Goal: Task Accomplishment & Management: Manage account settings

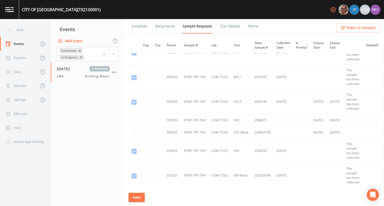
scroll to position [385, 0]
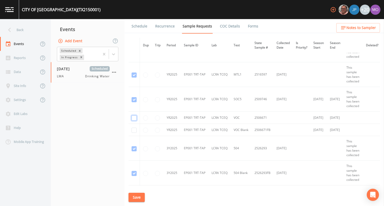
checkbox input "true"
click at [139, 199] on button "Save" at bounding box center [136, 196] width 16 height 9
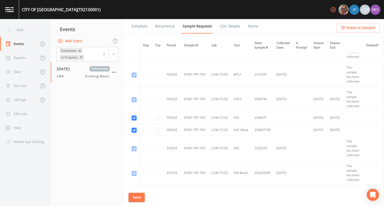
click at [136, 27] on link "Schedule" at bounding box center [139, 26] width 17 height 14
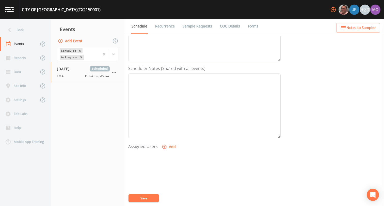
scroll to position [152, 0]
click at [164, 110] on button "Add" at bounding box center [169, 107] width 17 height 9
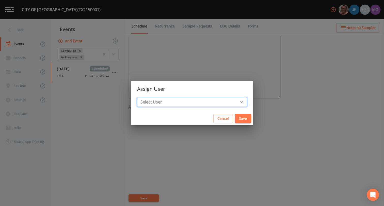
click at [173, 99] on select "Select User [PERSON_NAME] [PERSON_NAME] [PERSON_NAME] [PERSON_NAME] [PERSON_NAM…" at bounding box center [192, 102] width 110 height 10
select select "929757a4-3a67-412e-8a17-ec670da8541b"
click at [235, 119] on button "Save" at bounding box center [243, 118] width 16 height 9
select select
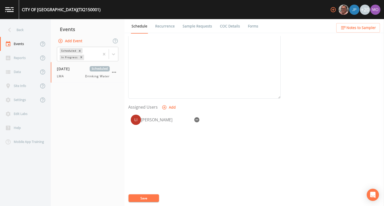
click at [142, 197] on button "Save" at bounding box center [143, 198] width 30 height 8
click at [34, 31] on div "Back" at bounding box center [23, 30] width 46 height 14
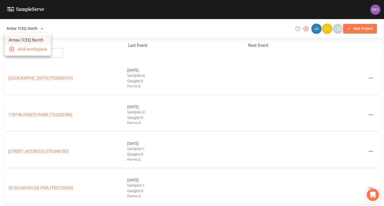
click at [56, 50] on div at bounding box center [192, 103] width 384 height 206
click at [53, 53] on input "text" at bounding box center [41, 52] width 43 height 9
paste input "TX2520007"
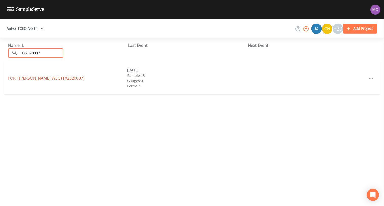
type input "TX2520007"
click at [43, 76] on link "FORT BELKNAP WSC (TX2520007)" at bounding box center [46, 78] width 76 height 6
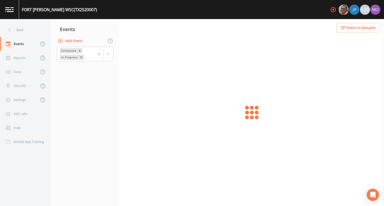
click at [65, 41] on button "Add Event" at bounding box center [70, 40] width 27 height 9
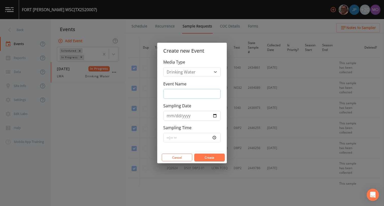
click at [191, 95] on input "Event Name" at bounding box center [191, 94] width 57 height 10
type input "LMA"
click at [214, 116] on input "Sampling Date" at bounding box center [191, 116] width 57 height 10
type input "[DATE]"
click at [207, 158] on button "Create" at bounding box center [209, 157] width 30 height 8
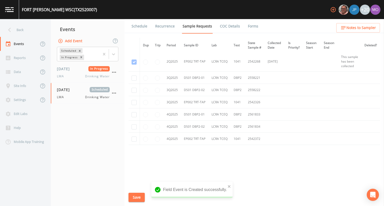
scroll to position [527, 0]
checkbox input "true"
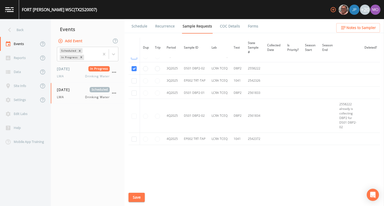
checkbox input "true"
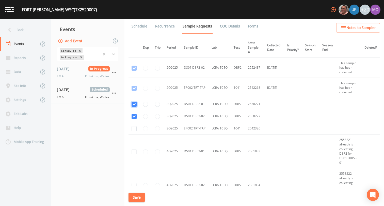
scroll to position [407, 0]
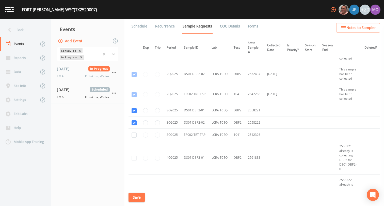
scroll to position [401, 0]
checkbox input "false"
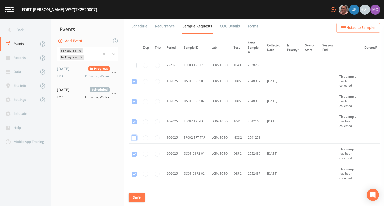
scroll to position [303, 0]
checkbox input "true"
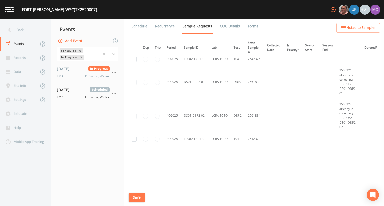
scroll to position [522, 0]
click at [139, 198] on button "Save" at bounding box center [136, 196] width 16 height 9
click at [141, 28] on link "Schedule" at bounding box center [139, 26] width 17 height 14
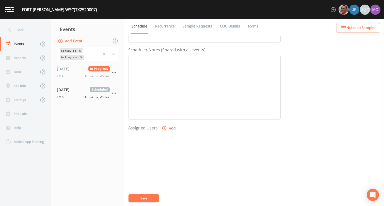
scroll to position [135, 0]
click at [163, 125] on icon "button" at bounding box center [164, 124] width 5 height 5
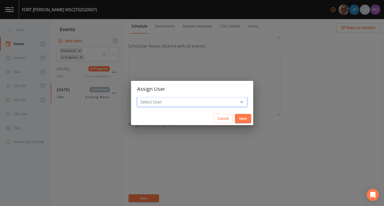
click at [170, 101] on select "Select User [PERSON_NAME] [PERSON_NAME] [PERSON_NAME] [PERSON_NAME] [PERSON_NAM…" at bounding box center [192, 102] width 110 height 10
select select "929757a4-3a67-412e-8a17-ec670da8541b"
click at [235, 117] on button "Save" at bounding box center [243, 118] width 16 height 9
select select
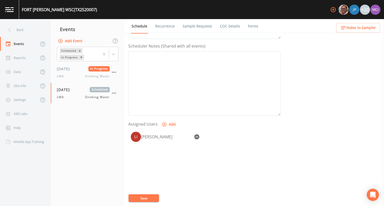
click at [147, 200] on button "Save" at bounding box center [143, 198] width 30 height 8
click at [193, 30] on link "Sample Requests" at bounding box center [197, 26] width 31 height 14
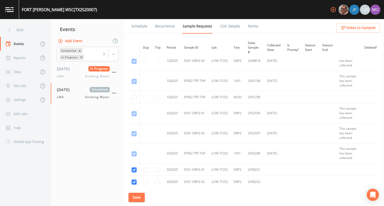
scroll to position [341, 0]
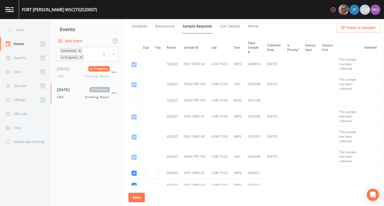
click at [253, 22] on td "2538108" at bounding box center [254, 16] width 19 height 12
copy td "2538108"
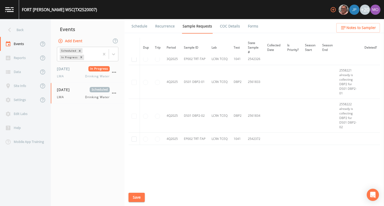
scroll to position [496, 0]
click at [253, 65] on td "2542326" at bounding box center [254, 59] width 19 height 12
copy td "2542326"
click at [136, 194] on button "Save" at bounding box center [136, 196] width 16 height 9
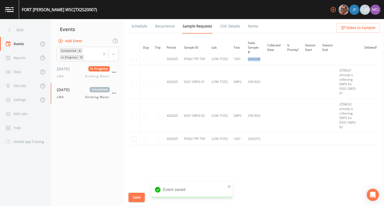
click at [142, 24] on link "Schedule" at bounding box center [139, 26] width 17 height 14
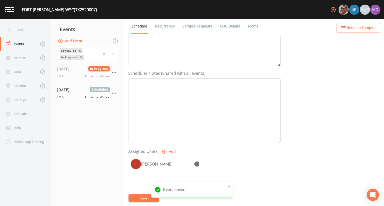
scroll to position [152, 0]
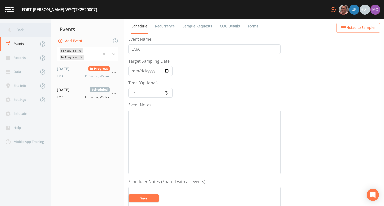
click at [25, 30] on div "Back" at bounding box center [23, 30] width 46 height 14
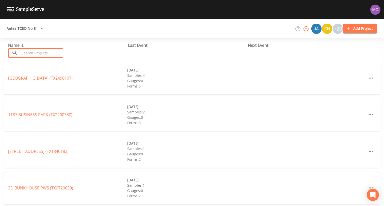
click at [38, 56] on input "text" at bounding box center [41, 52] width 43 height 9
paste input "TX2520001"
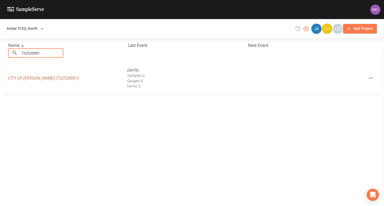
type input "TX2520001"
click at [34, 79] on link "CITY OF [PERSON_NAME] (TX2520001)" at bounding box center [43, 78] width 71 height 6
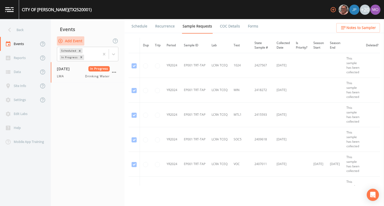
click at [75, 42] on button "Add Event" at bounding box center [70, 40] width 27 height 9
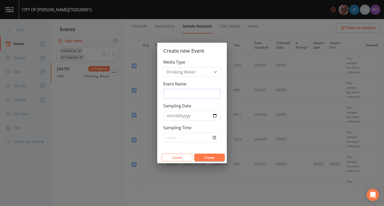
click at [182, 95] on input "Event Name" at bounding box center [191, 94] width 57 height 10
type input "LMA"
click at [214, 113] on input "Sampling Date" at bounding box center [191, 116] width 57 height 10
type input "[DATE]"
click at [209, 159] on button "Create" at bounding box center [209, 157] width 30 height 8
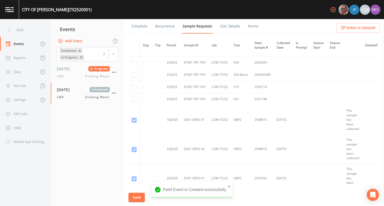
scroll to position [606, 0]
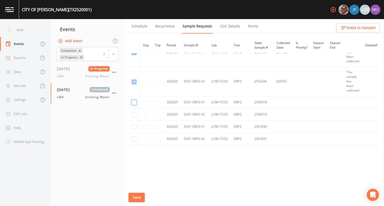
checkbox input "true"
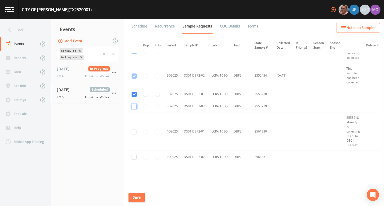
checkbox input "true"
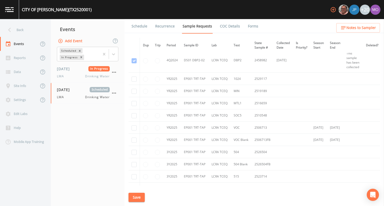
scroll to position [325, 0]
checkbox input "true"
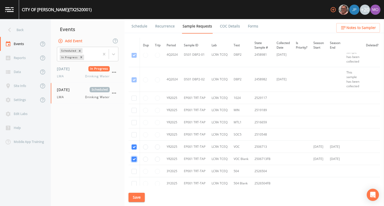
scroll to position [301, 0]
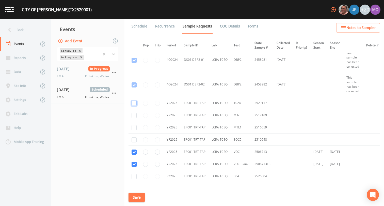
checkbox input "true"
click at [134, 111] on td at bounding box center [133, 115] width 11 height 12
checkbox input "true"
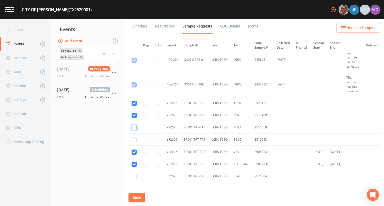
checkbox input "true"
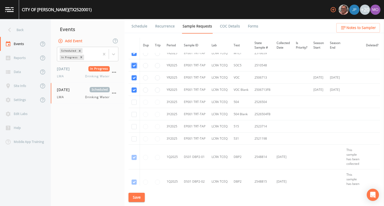
scroll to position [379, 0]
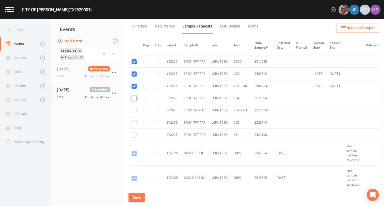
click at [134, 97] on input "checkbox" at bounding box center [133, 98] width 5 height 5
checkbox input "true"
click at [134, 111] on input "checkbox" at bounding box center [133, 110] width 5 height 5
checkbox input "true"
click at [135, 125] on td at bounding box center [133, 122] width 11 height 12
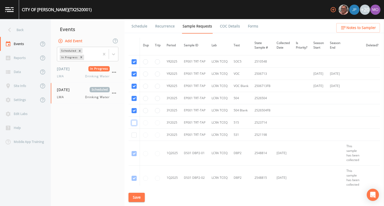
click at [134, 124] on input "checkbox" at bounding box center [133, 122] width 5 height 5
checkbox input "true"
click at [134, 135] on input "checkbox" at bounding box center [133, 134] width 5 height 5
checkbox input "true"
click at [135, 195] on button "Save" at bounding box center [136, 196] width 16 height 9
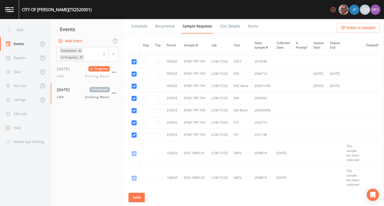
click at [142, 26] on link "Schedule" at bounding box center [139, 26] width 17 height 14
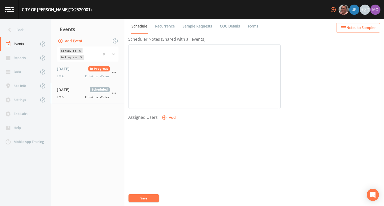
scroll to position [152, 0]
click at [172, 109] on button "Add" at bounding box center [169, 107] width 17 height 9
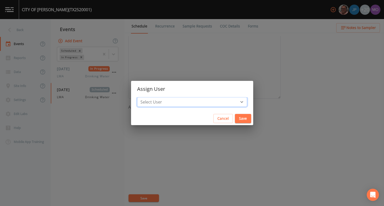
click at [179, 103] on select "Select User [PERSON_NAME] [PERSON_NAME] [PERSON_NAME] [PERSON_NAME] [PERSON_NAM…" at bounding box center [192, 102] width 110 height 10
select select "929757a4-3a67-412e-8a17-ec670da8541b"
click at [235, 121] on button "Save" at bounding box center [243, 118] width 16 height 9
select select
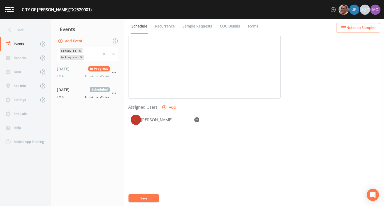
click at [156, 196] on button "Save" at bounding box center [143, 198] width 30 height 8
click at [25, 28] on div "Back" at bounding box center [23, 30] width 46 height 14
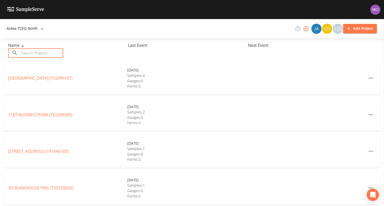
click at [36, 53] on input "text" at bounding box center [41, 52] width 43 height 9
paste input "TX1190002"
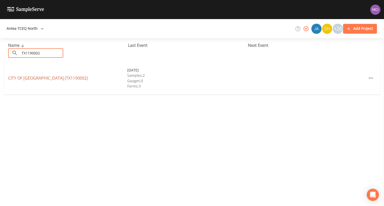
type input "TX1190002"
click at [31, 78] on link "CITY OF [GEOGRAPHIC_DATA] (TX1190002)" at bounding box center [48, 78] width 80 height 6
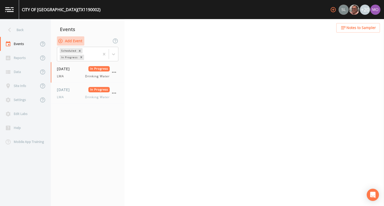
click at [71, 42] on button "Add Event" at bounding box center [70, 40] width 27 height 9
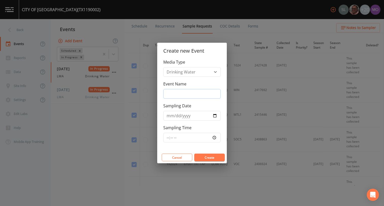
click at [185, 95] on input "Event Name" at bounding box center [191, 94] width 57 height 10
type input "LMA"
click at [213, 116] on input "Sampling Date" at bounding box center [191, 116] width 57 height 10
type input "[DATE]"
click at [210, 158] on button "Create" at bounding box center [209, 157] width 30 height 8
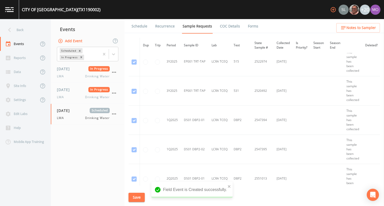
scroll to position [742, 0]
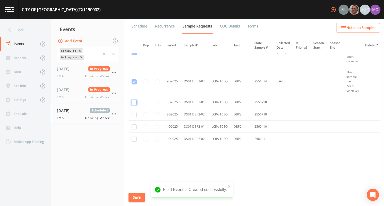
checkbox input "true"
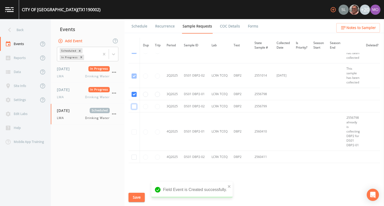
checkbox input "true"
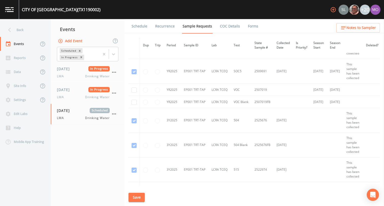
scroll to position [407, 0]
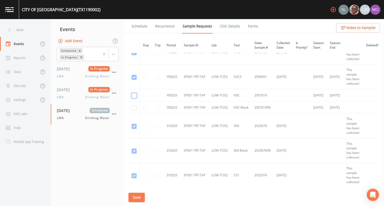
checkbox input "true"
click at [139, 197] on button "Save" at bounding box center [136, 196] width 16 height 9
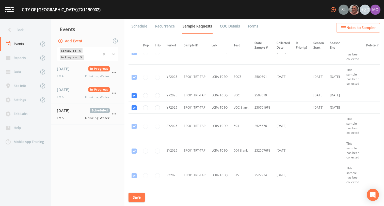
click at [140, 26] on link "Schedule" at bounding box center [139, 26] width 17 height 14
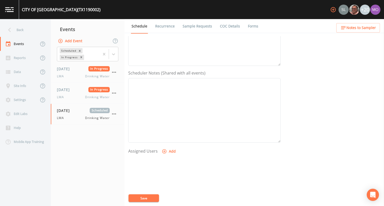
scroll to position [152, 0]
click at [163, 108] on icon "button" at bounding box center [164, 107] width 4 height 4
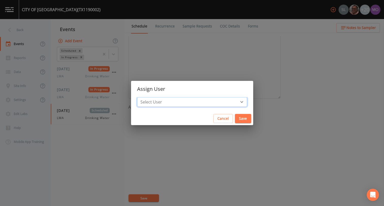
click at [162, 103] on select "Select User [PERSON_NAME] [PERSON_NAME] [PERSON_NAME] [PERSON_NAME] [PERSON_NAM…" at bounding box center [192, 102] width 110 height 10
select select "929757a4-3a67-412e-8a17-ec670da8541b"
drag, startPoint x: 227, startPoint y: 114, endPoint x: 216, endPoint y: 139, distance: 26.9
click at [235, 114] on button "Save" at bounding box center [243, 118] width 16 height 9
select select
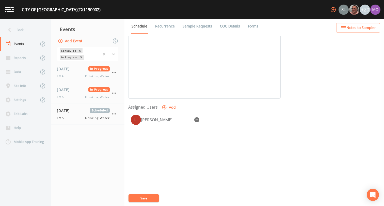
click at [146, 197] on button "Save" at bounding box center [143, 198] width 30 height 8
click at [146, 198] on button "Save" at bounding box center [143, 198] width 30 height 8
click at [30, 31] on div "Back" at bounding box center [23, 30] width 46 height 14
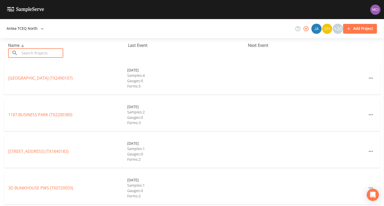
click at [35, 50] on input "text" at bounding box center [41, 52] width 43 height 9
paste input "TX2200199"
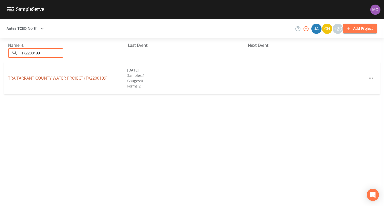
type input "TX2200199"
click at [37, 78] on link "TRA TARRANT COUNTY WATER PROJECT (TX2200199)" at bounding box center [57, 78] width 99 height 6
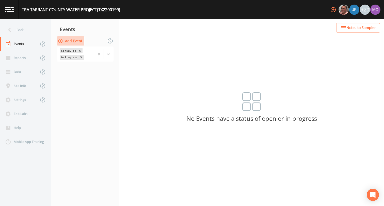
click at [76, 40] on button "Add Event" at bounding box center [70, 40] width 27 height 9
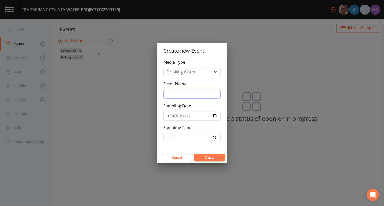
click at [167, 92] on input "Event Name" at bounding box center [191, 94] width 57 height 10
type input "LMA"
click at [216, 116] on input "Sampling Date" at bounding box center [191, 116] width 57 height 10
type input "[DATE]"
click at [212, 156] on button "Create" at bounding box center [209, 157] width 30 height 8
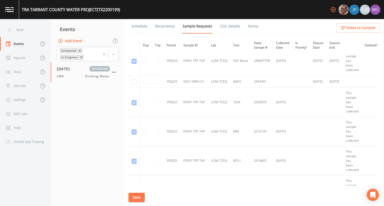
scroll to position [182, 0]
checkbox input "true"
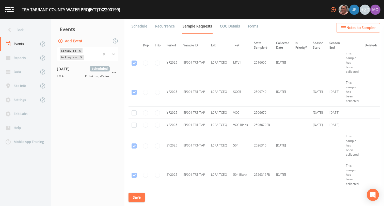
scroll to position [282, 0]
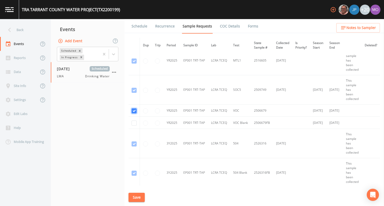
checkbox input "true"
click at [137, 195] on button "Save" at bounding box center [136, 196] width 16 height 9
click at [141, 28] on link "Schedule" at bounding box center [139, 26] width 17 height 14
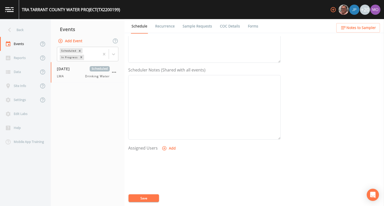
scroll to position [152, 0]
click at [162, 106] on icon "button" at bounding box center [164, 107] width 5 height 5
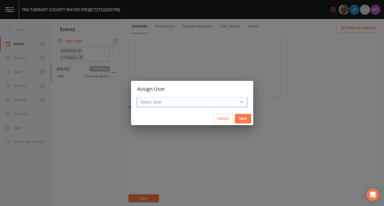
click at [171, 105] on select "Select User [PERSON_NAME] [PERSON_NAME] [PERSON_NAME] [PERSON_NAME] [PERSON_NAM…" at bounding box center [192, 102] width 110 height 10
select select "929757a4-3a67-412e-8a17-ec670da8541b"
click at [235, 121] on button "Save" at bounding box center [243, 118] width 16 height 9
select select
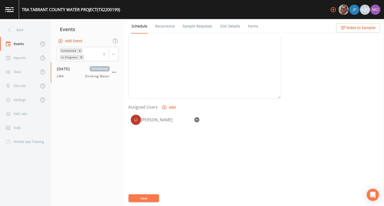
click at [151, 196] on button "Save" at bounding box center [143, 198] width 30 height 8
click at [147, 196] on button "Save" at bounding box center [143, 198] width 30 height 8
click at [21, 29] on div "Back" at bounding box center [23, 30] width 46 height 14
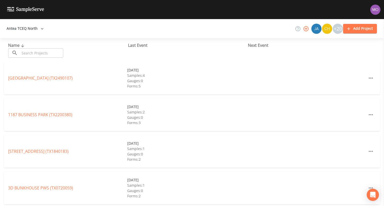
click at [29, 53] on input "text" at bounding box center [41, 52] width 43 height 9
paste input "TX2200063"
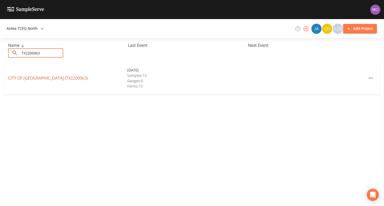
type input "TX2200063"
click at [29, 77] on link "CITY OF [GEOGRAPHIC_DATA] (TX2200063)" at bounding box center [48, 78] width 80 height 6
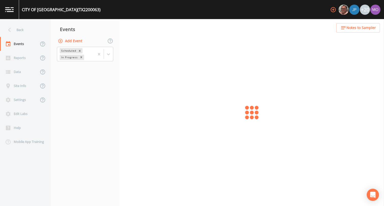
click at [69, 44] on button "Add Event" at bounding box center [70, 40] width 27 height 9
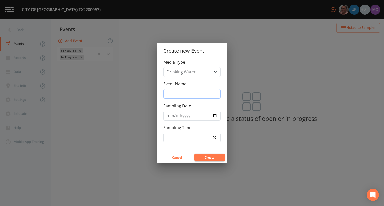
click at [193, 93] on input "Event Name" at bounding box center [191, 94] width 57 height 10
type input "LMA"
click at [214, 116] on input "Sampling Date" at bounding box center [191, 116] width 57 height 10
type input "[DATE]"
click at [207, 159] on button "Create" at bounding box center [209, 157] width 30 height 8
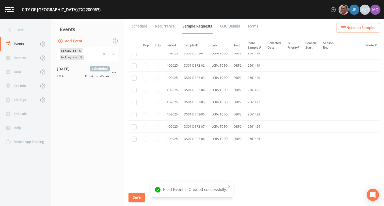
scroll to position [1308, 0]
checkbox input "true"
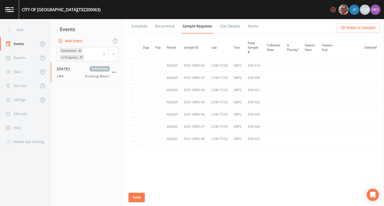
checkbox input "true"
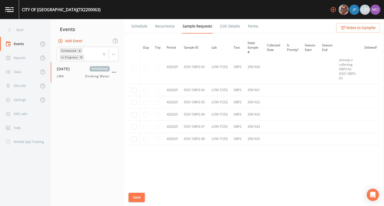
checkbox input "true"
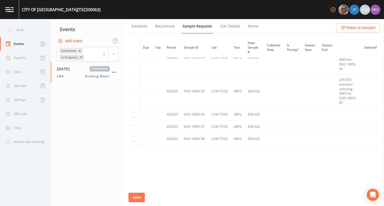
checkbox input "true"
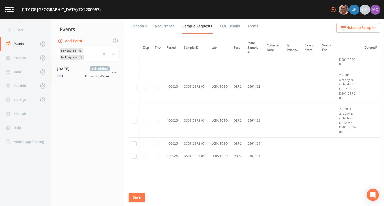
checkbox input "true"
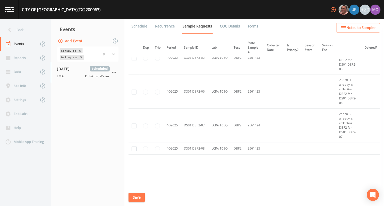
scroll to position [1381, 0]
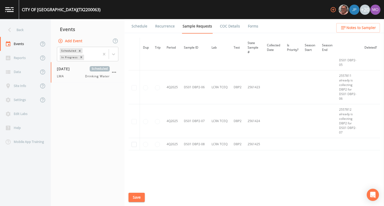
checkbox input "true"
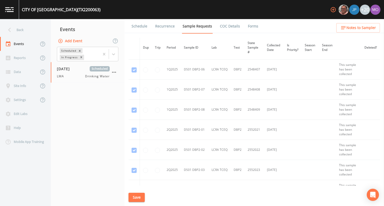
scroll to position [905, 0]
click at [68, 58] on div "In Progress" at bounding box center [69, 57] width 19 height 5
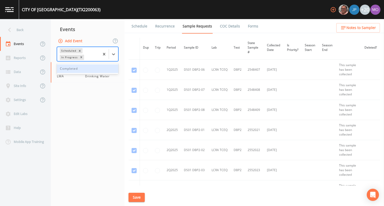
click at [75, 70] on div "Completed" at bounding box center [87, 68] width 61 height 9
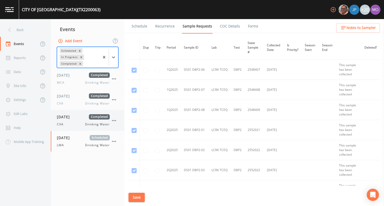
click at [68, 117] on span "[DATE]" at bounding box center [65, 116] width 16 height 5
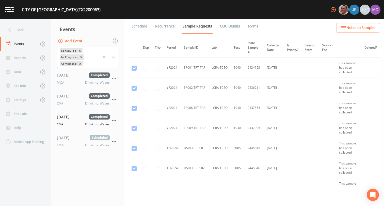
click at [249, 27] on link "Forms" at bounding box center [253, 26] width 12 height 14
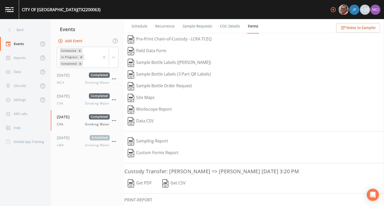
scroll to position [27, 0]
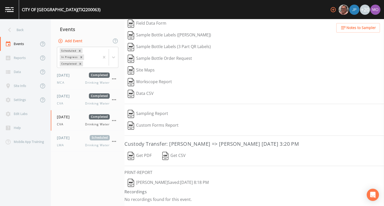
click at [132, 183] on img "button" at bounding box center [131, 182] width 6 height 8
click at [71, 140] on div "[DATE] Scheduled LMA Drinking Water" at bounding box center [83, 141] width 53 height 12
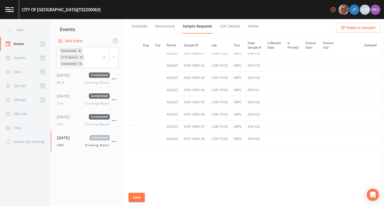
scroll to position [1346, 0]
click at [68, 144] on div "LMA Drinking Water" at bounding box center [83, 145] width 53 height 5
checkbox input "true"
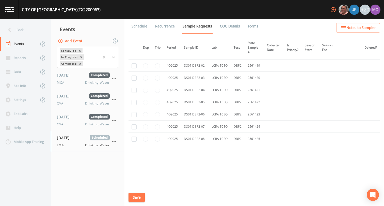
checkbox input "true"
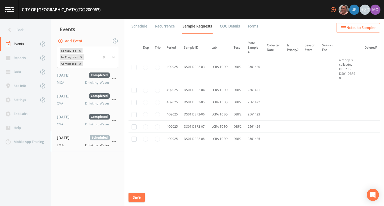
checkbox input "true"
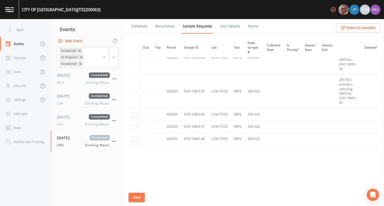
checkbox input "true"
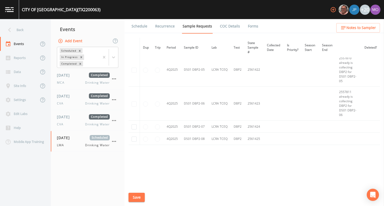
checkbox input "true"
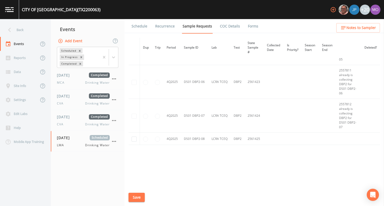
checkbox input "true"
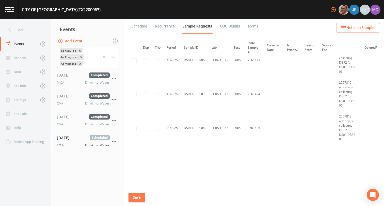
click at [137, 194] on button "Save" at bounding box center [136, 196] width 16 height 9
click at [141, 25] on link "Schedule" at bounding box center [139, 26] width 17 height 14
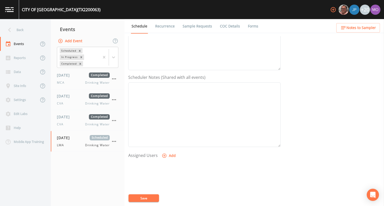
scroll to position [152, 0]
click at [168, 104] on button "Add" at bounding box center [169, 107] width 17 height 9
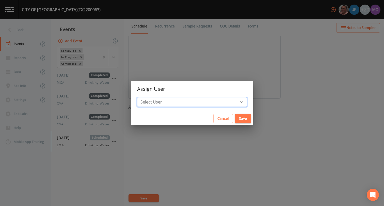
click at [168, 104] on select "Select User [PERSON_NAME] [PERSON_NAME] [PERSON_NAME] [PERSON_NAME] [PERSON_NAM…" at bounding box center [192, 102] width 110 height 10
select select "929757a4-3a67-412e-8a17-ec670da8541b"
drag, startPoint x: 225, startPoint y: 117, endPoint x: 205, endPoint y: 134, distance: 26.6
click at [235, 117] on button "Save" at bounding box center [243, 118] width 16 height 9
select select
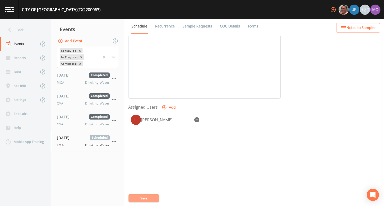
click at [142, 198] on button "Save" at bounding box center [143, 198] width 30 height 8
click at [143, 199] on button "Save" at bounding box center [143, 198] width 30 height 8
